Goal: Task Accomplishment & Management: Complete application form

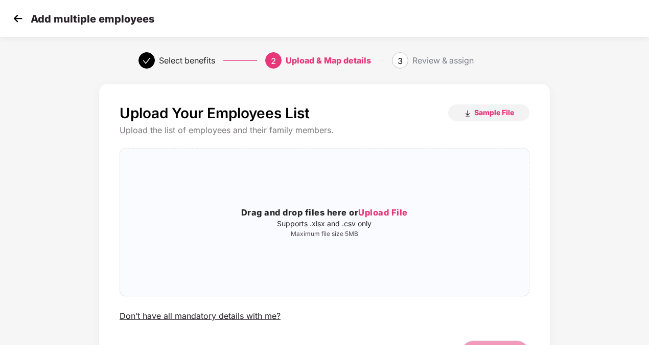
click at [386, 216] on span "Upload File" at bounding box center [383, 212] width 50 height 10
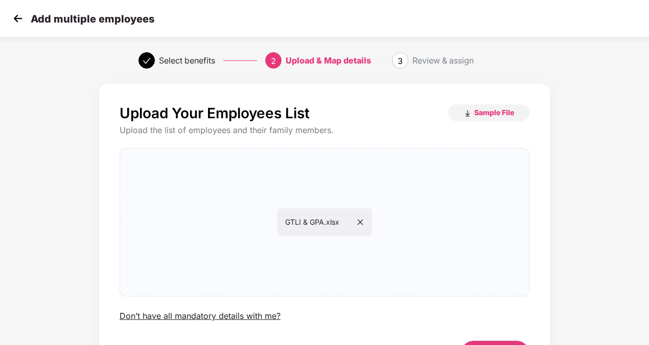
scroll to position [66, 0]
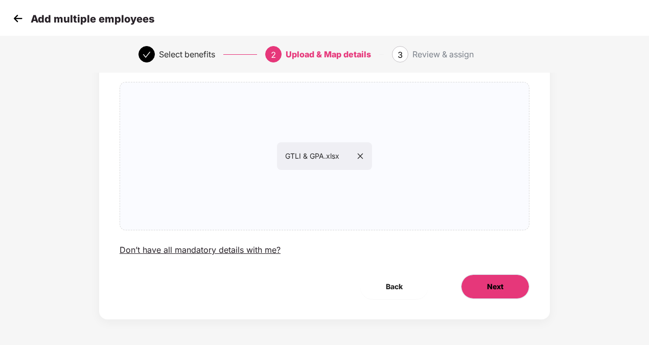
click at [507, 279] on button "Next" at bounding box center [495, 286] width 69 height 25
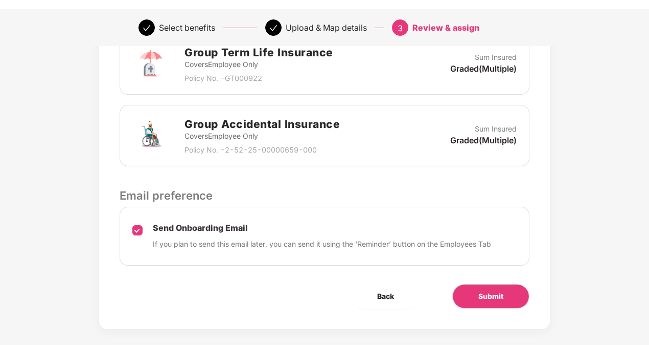
scroll to position [307, 0]
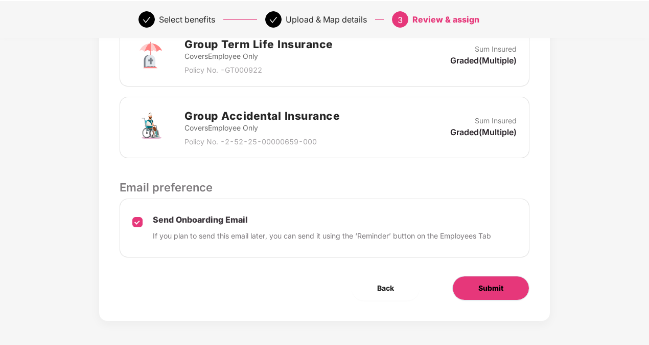
click at [515, 291] on button "Submit" at bounding box center [490, 288] width 77 height 25
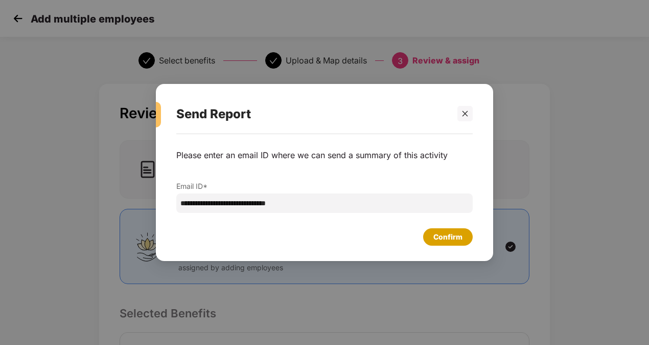
click at [441, 238] on div "Confirm" at bounding box center [448, 236] width 29 height 11
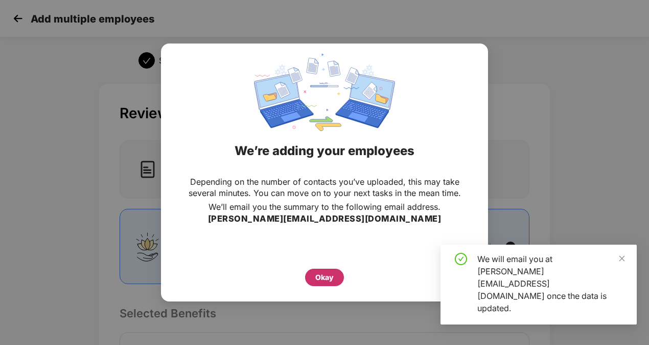
click at [325, 274] on div "Okay" at bounding box center [324, 276] width 18 height 11
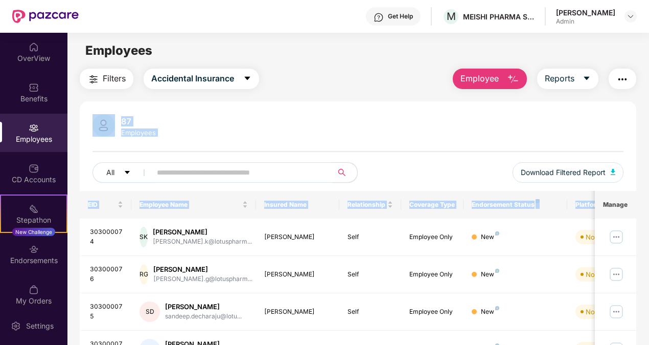
drag, startPoint x: 647, startPoint y: 75, endPoint x: 652, endPoint y: 196, distance: 121.8
click at [649, 196] on html "Get Help M MEISHI PHARMA SERVICES PRIVATE LIMITED [PERSON_NAME] Admin OverView …" at bounding box center [324, 172] width 649 height 345
